Goal: Information Seeking & Learning: Learn about a topic

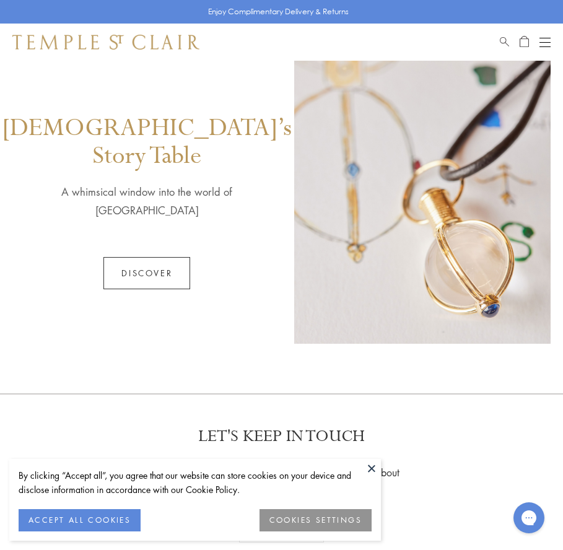
scroll to position [318, 0]
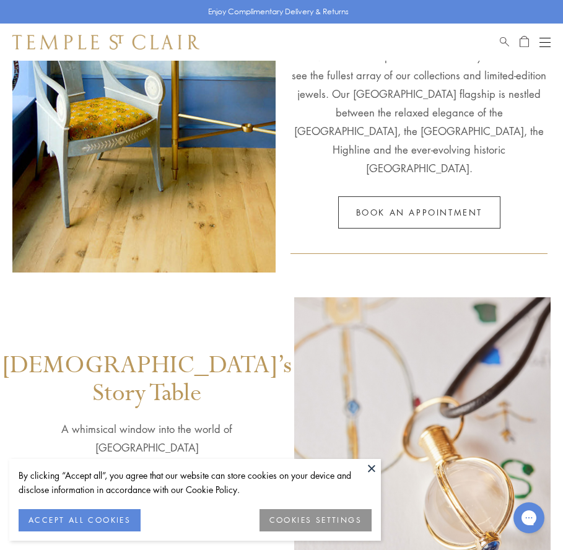
click at [542, 44] on button "Open navigation" at bounding box center [544, 42] width 11 height 15
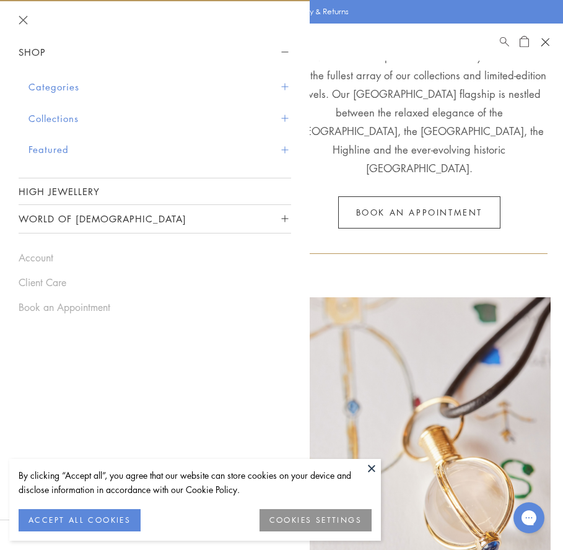
click at [216, 208] on button "World of [DEMOGRAPHIC_DATA]" at bounding box center [155, 219] width 272 height 28
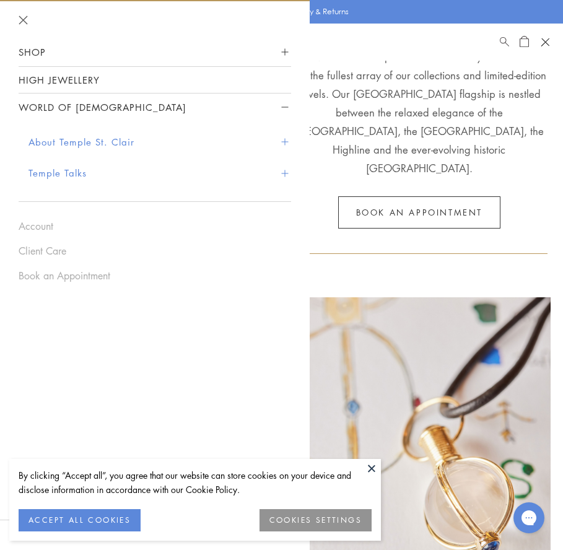
click at [209, 154] on button "About Temple St. Clair" at bounding box center [159, 142] width 263 height 32
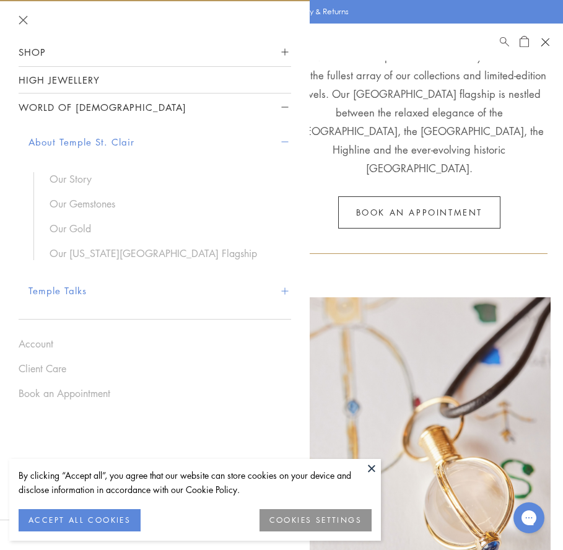
click at [145, 137] on button "About Temple St. Clair" at bounding box center [159, 142] width 263 height 32
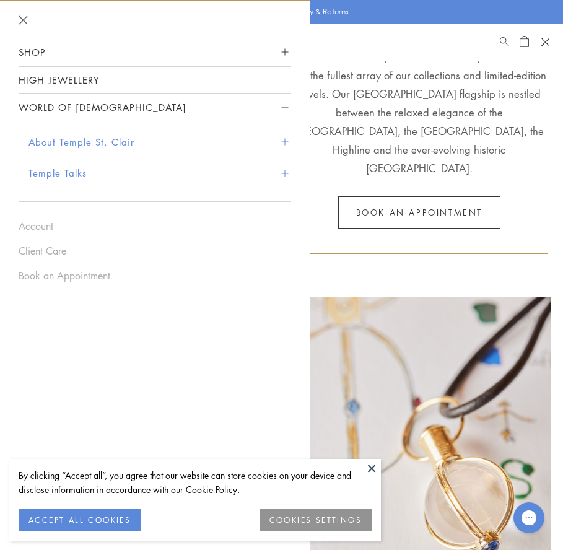
click at [123, 176] on button "Temple Talks" at bounding box center [159, 173] width 263 height 32
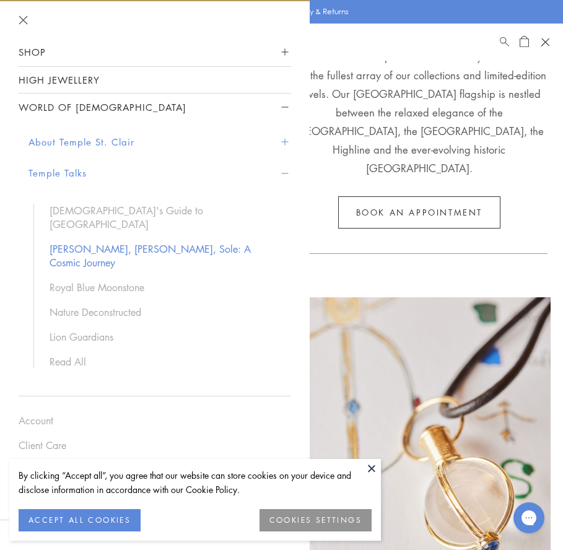
click at [175, 242] on link "[PERSON_NAME], [PERSON_NAME], Sole: A Cosmic Journey" at bounding box center [164, 255] width 229 height 27
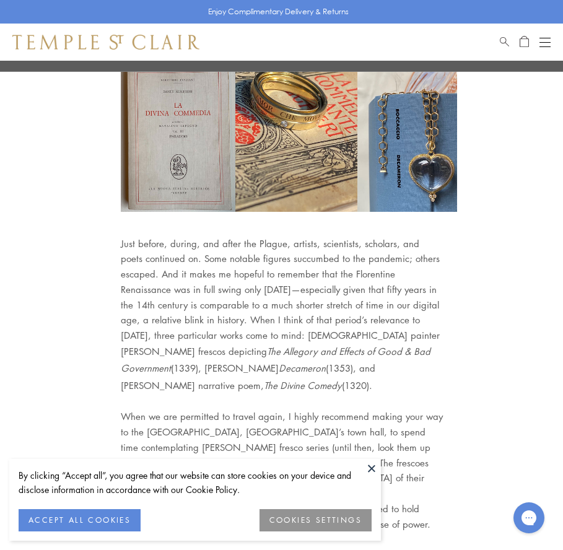
scroll to position [1527, 0]
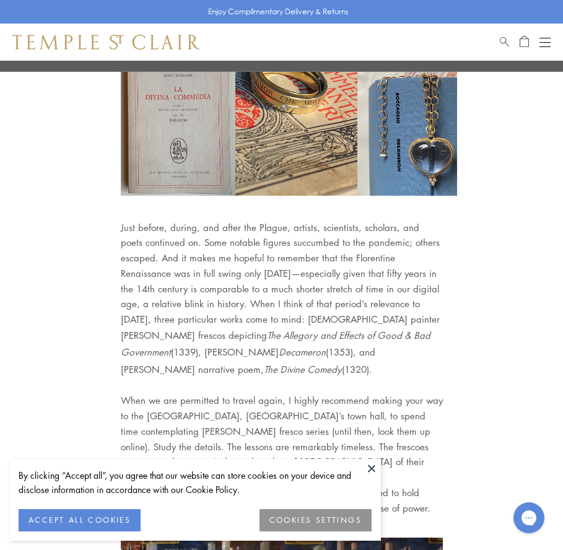
click at [373, 474] on button at bounding box center [371, 468] width 19 height 19
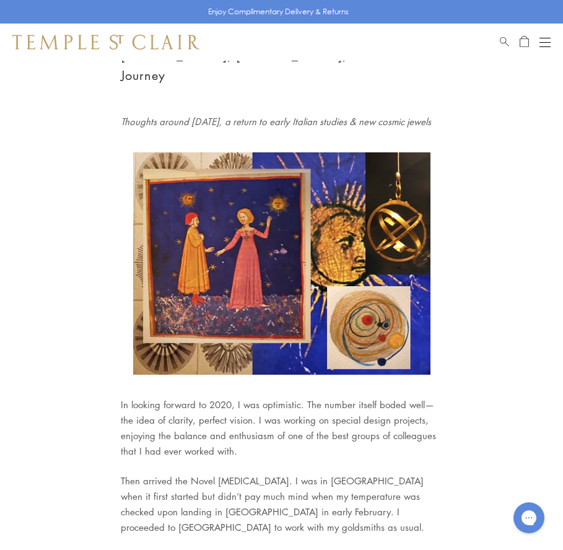
scroll to position [44, 0]
